Goal: Check status

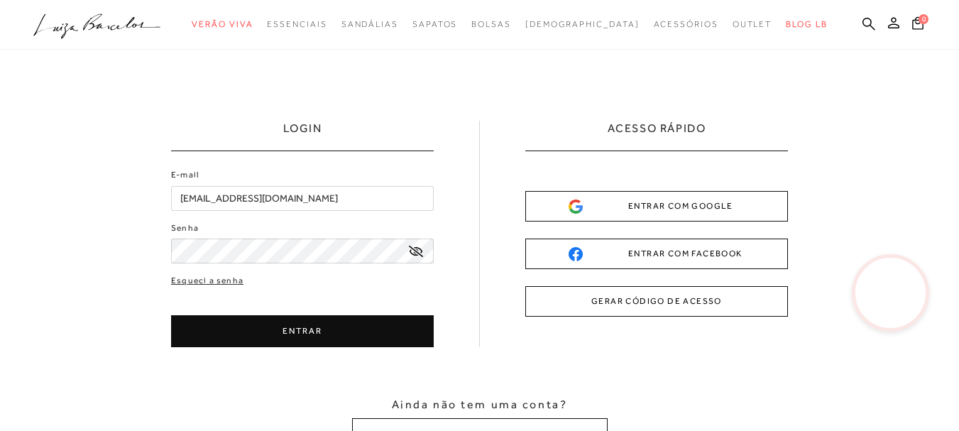
click at [243, 333] on button "ENTRAR" at bounding box center [302, 331] width 263 height 32
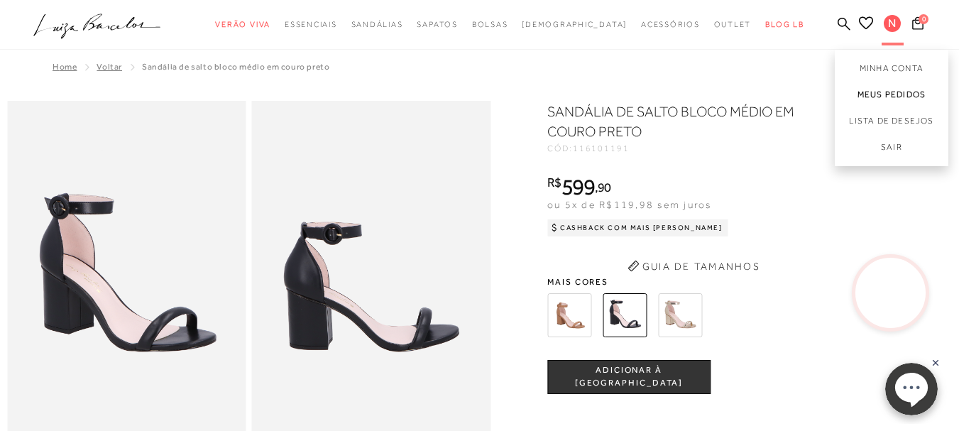
click at [868, 89] on link "Meus Pedidos" at bounding box center [892, 95] width 114 height 26
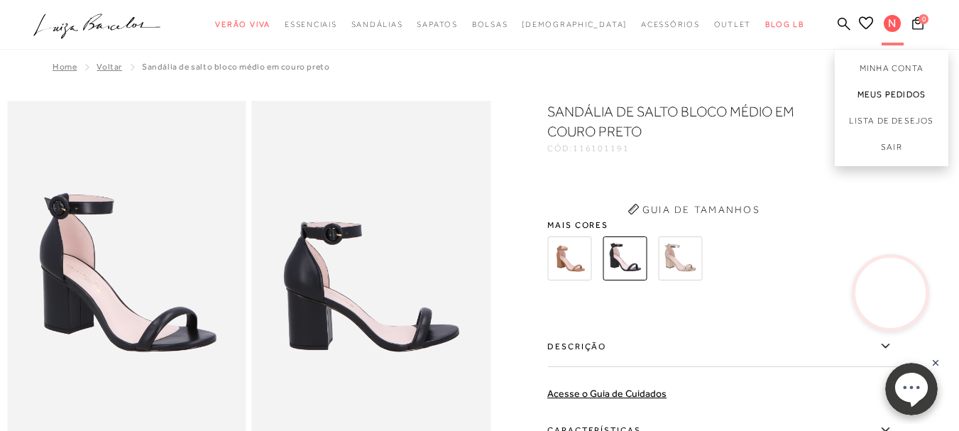
click at [856, 94] on link "Meus Pedidos" at bounding box center [892, 95] width 114 height 26
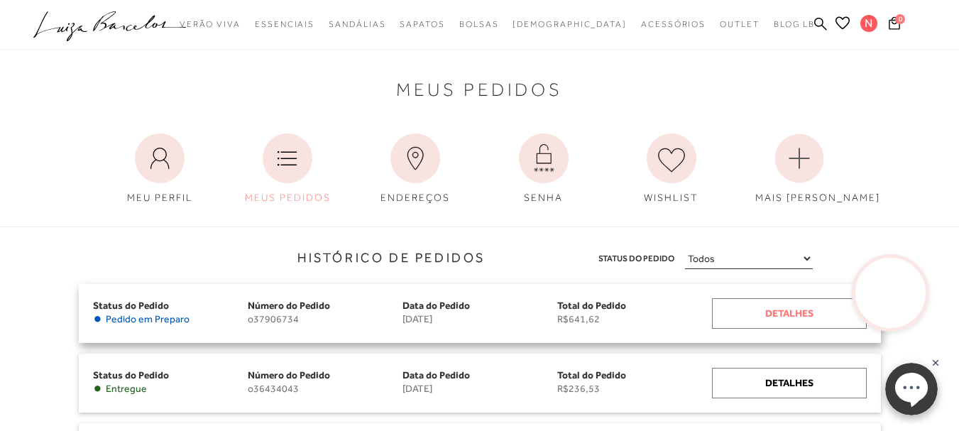
click at [812, 311] on div "Detalhes" at bounding box center [789, 313] width 155 height 31
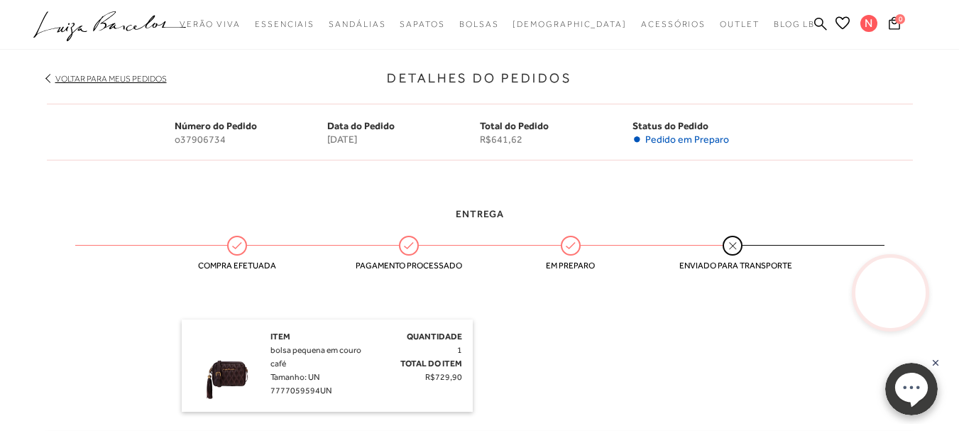
scroll to position [213, 0]
